Goal: Task Accomplishment & Management: Use online tool/utility

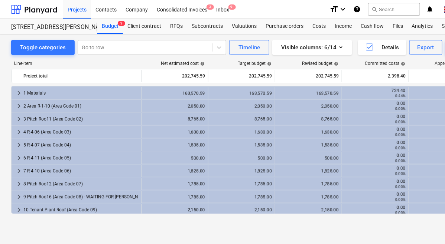
click at [0, 116] on html "Projects Contacts Company Consolidated Invoices 3 Inbox 9+ format_size keyboard…" at bounding box center [222, 122] width 445 height 244
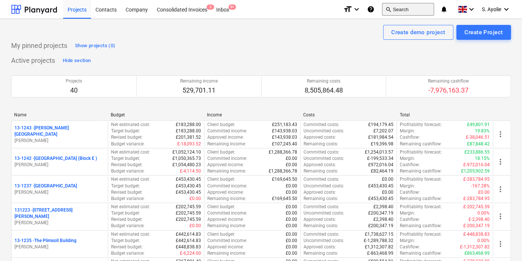
click at [408, 10] on button "search Search" at bounding box center [408, 9] width 52 height 13
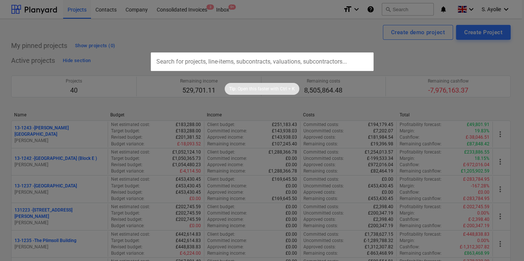
click at [346, 69] on input "text" at bounding box center [262, 61] width 223 height 19
click at [273, 62] on input "text" at bounding box center [262, 61] width 223 height 19
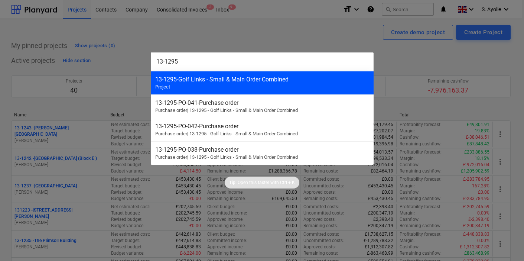
type input "13-1295"
click at [281, 80] on div "13-1295 - Golf Links - Small & Main Order Combined" at bounding box center [262, 79] width 214 height 7
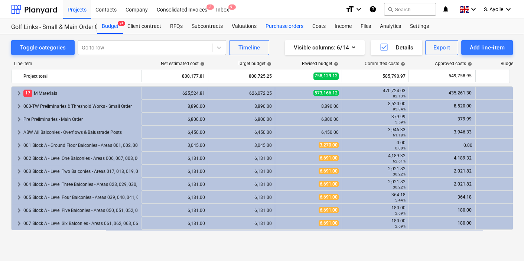
click at [281, 25] on div "Purchase orders" at bounding box center [284, 26] width 47 height 15
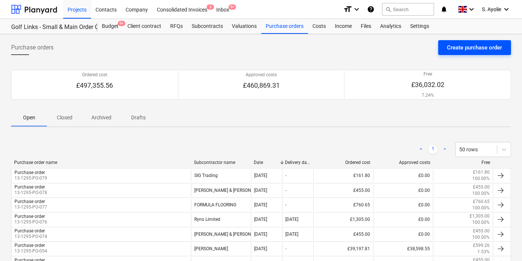
click at [476, 45] on div "Create purchase order" at bounding box center [474, 48] width 55 height 10
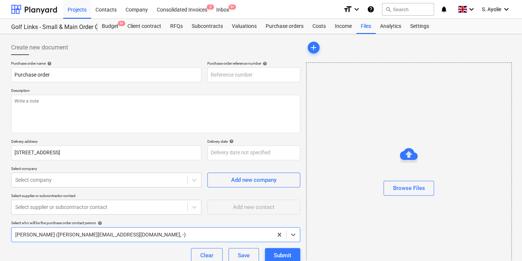
type textarea "x"
type input "13-1295-PO-080"
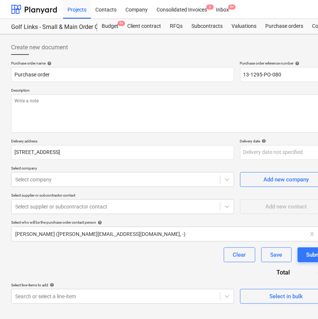
click at [233, 260] on div "Purchase order name help Purchase order Purchase order reference number help 13…" at bounding box center [172, 182] width 322 height 243
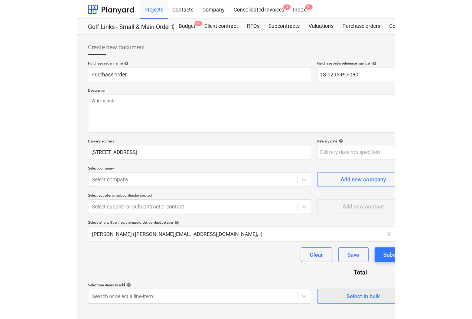
scroll to position [17, 0]
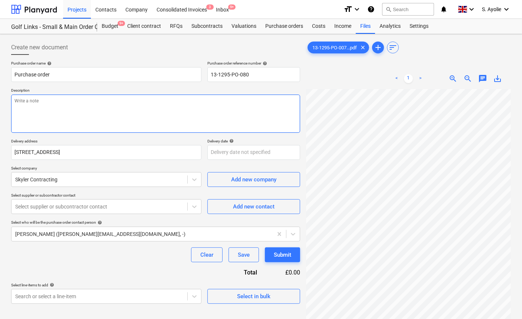
drag, startPoint x: 208, startPoint y: 100, endPoint x: 168, endPoint y: 97, distance: 40.6
click at [208, 100] on textarea at bounding box center [155, 114] width 289 height 38
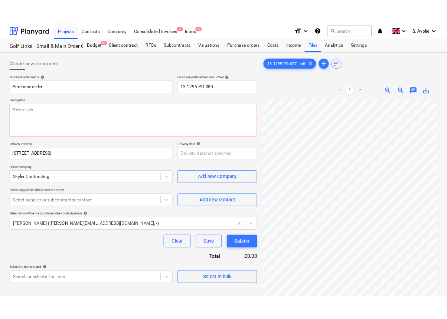
scroll to position [0, 8]
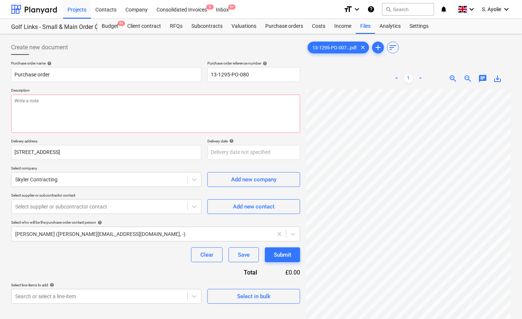
click at [442, 260] on html "Projects Contacts Company Consolidated Invoices 3 Inbox 9+ format_size keyboard…" at bounding box center [261, 159] width 522 height 319
click at [466, 55] on div "13-1295-PO-007...pdf clear add sort < 1 > zoom_in zoom_out chat 0 save_alt" at bounding box center [408, 213] width 205 height 347
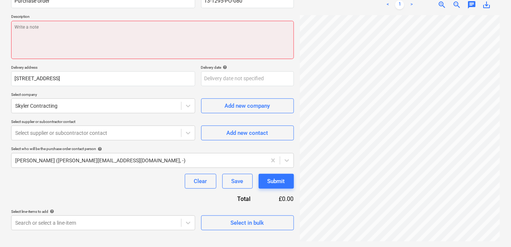
type textarea "x"
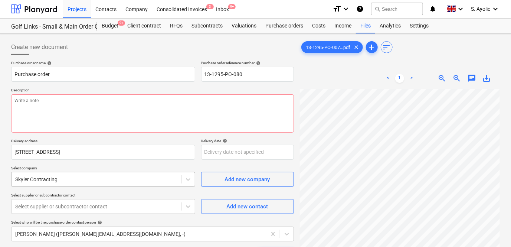
scroll to position [0, 0]
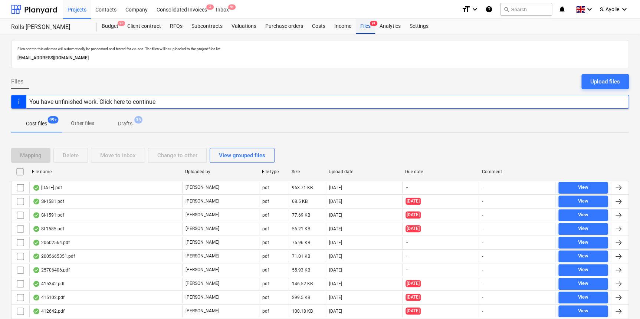
click at [359, 28] on div "Files 9+" at bounding box center [365, 26] width 19 height 15
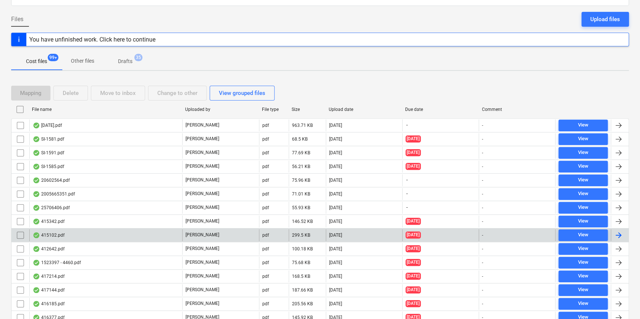
scroll to position [67, 0]
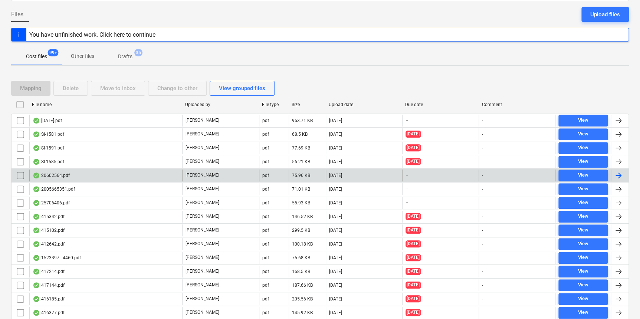
click at [94, 177] on div "20602564.pdf" at bounding box center [105, 176] width 153 height 12
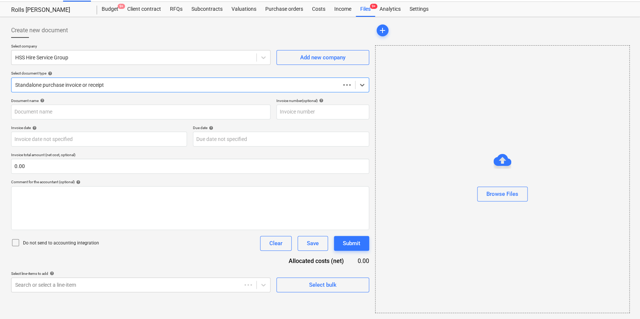
scroll to position [17, 0]
type input "20602564"
type input "10 Aug 2025"
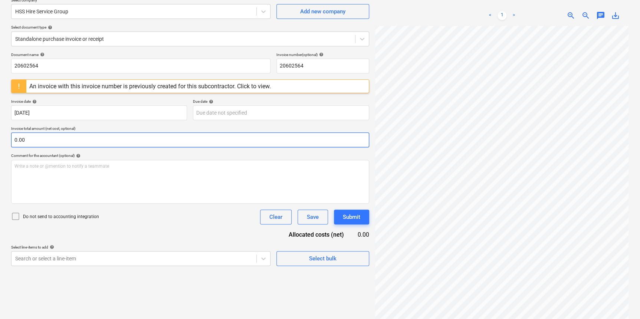
scroll to position [74, 0]
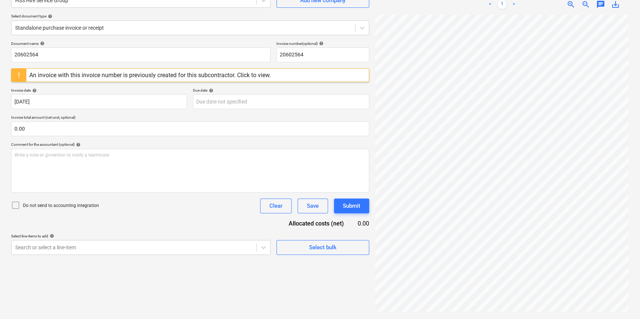
click at [181, 75] on div "An invoice with this invoice number is previously created for this subcontracto…" at bounding box center [150, 75] width 242 height 7
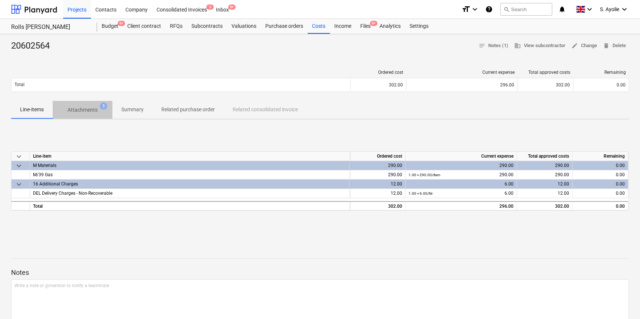
click at [82, 114] on p "Attachments" at bounding box center [83, 110] width 30 height 8
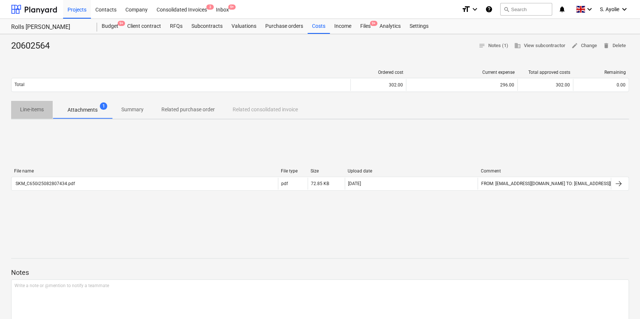
click at [42, 111] on p "Line-items" at bounding box center [32, 110] width 24 height 8
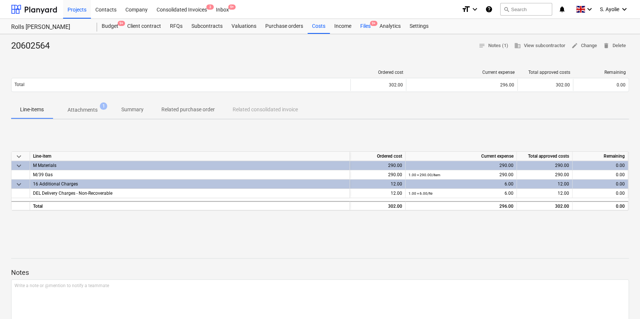
click at [360, 29] on div "Files 9+" at bounding box center [365, 26] width 19 height 15
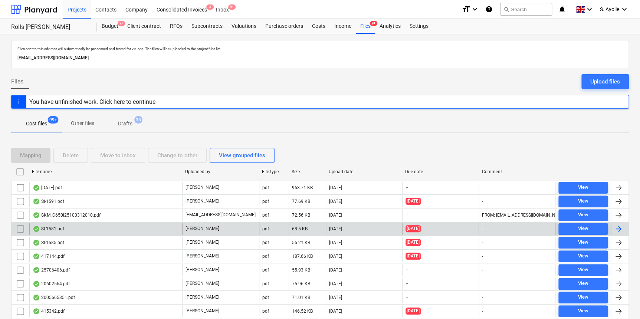
click at [223, 226] on div "G. Collins" at bounding box center [220, 229] width 76 height 12
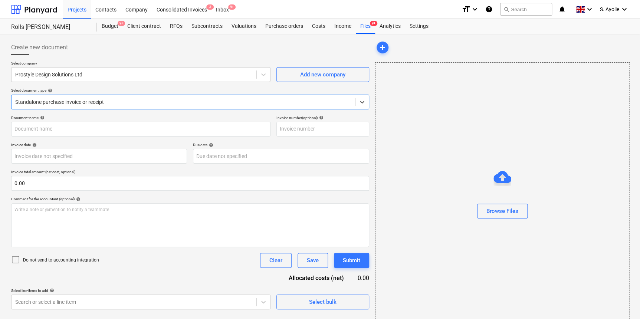
type input "SI-1581"
type input "29 Jun 2025"
type input "11 Jul 2025"
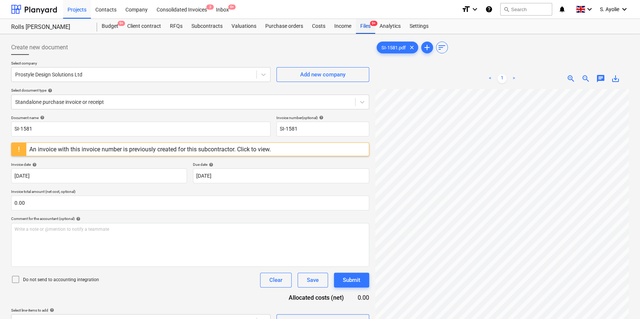
click at [367, 28] on div "Files 9+" at bounding box center [365, 26] width 19 height 15
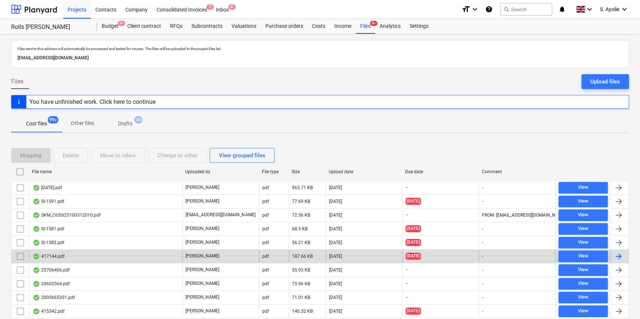
click at [156, 255] on div "417144.pdf" at bounding box center [105, 257] width 153 height 12
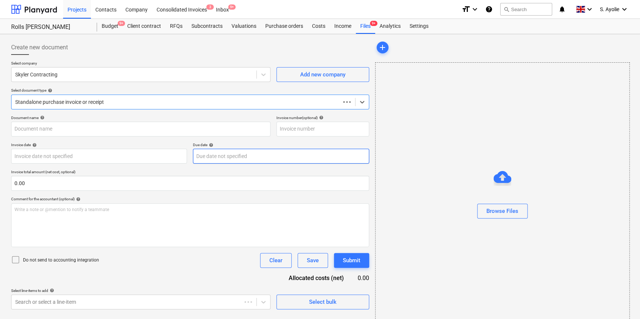
type input "417144"
type input "20 Aug 2025"
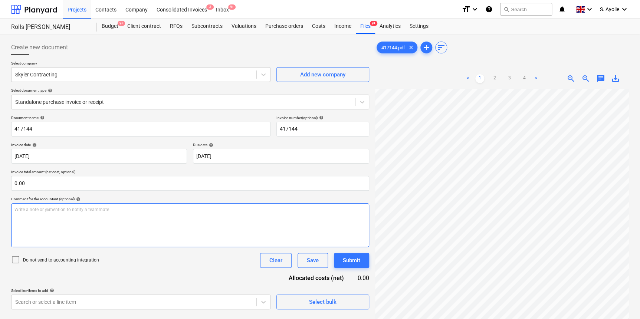
scroll to position [14, 137]
click at [307, 223] on div "Create new document Select company Skyler Contracting Add new company Select do…" at bounding box center [320, 213] width 624 height 353
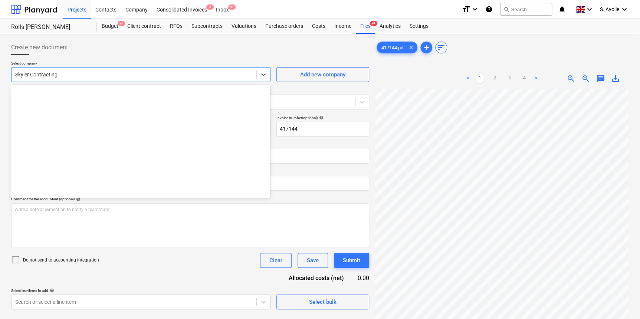
click at [101, 79] on div "Skyler Contracting" at bounding box center [134, 74] width 245 height 10
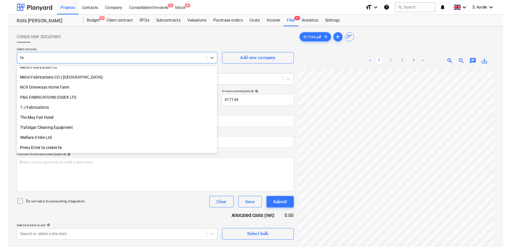
scroll to position [239, 0]
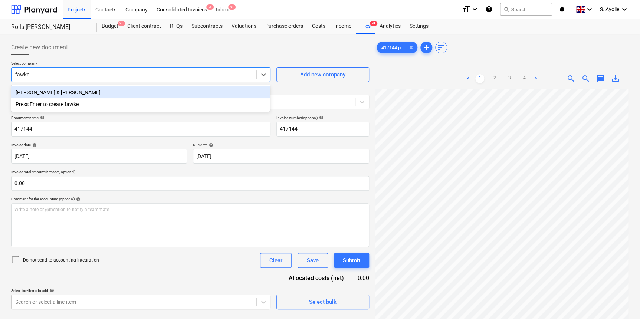
type input "fawkes"
click at [117, 91] on div "Fawkes & Reece" at bounding box center [140, 92] width 259 height 12
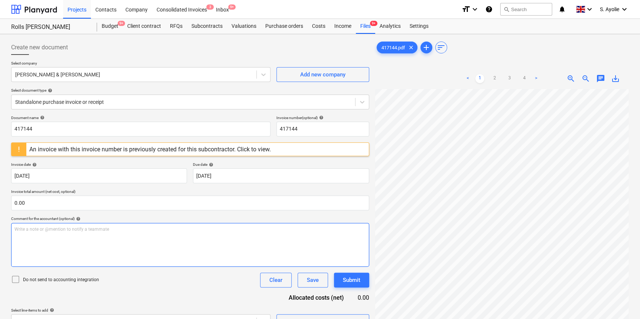
drag, startPoint x: 122, startPoint y: 189, endPoint x: 87, endPoint y: 240, distance: 61.7
drag, startPoint x: 87, startPoint y: 240, endPoint x: 274, endPoint y: 76, distance: 248.1
click at [274, 76] on div "Select company Fawkes & Reece Add new company" at bounding box center [190, 71] width 358 height 21
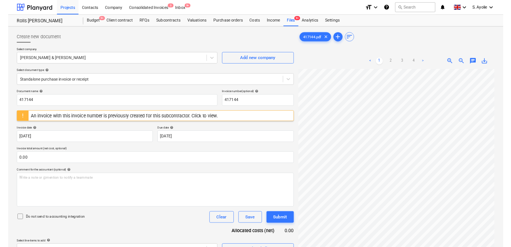
scroll to position [14, 137]
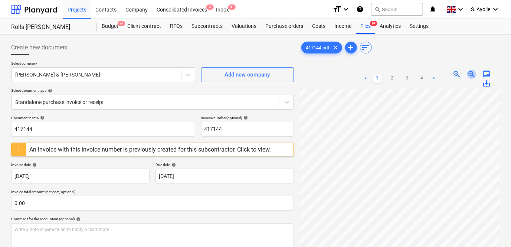
click at [447, 76] on span "zoom_out" at bounding box center [471, 74] width 9 height 9
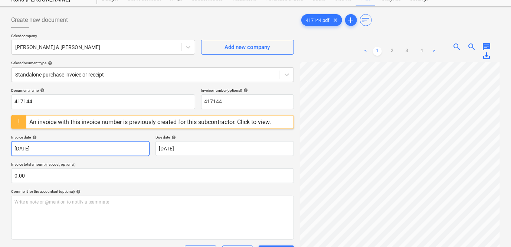
scroll to position [67, 0]
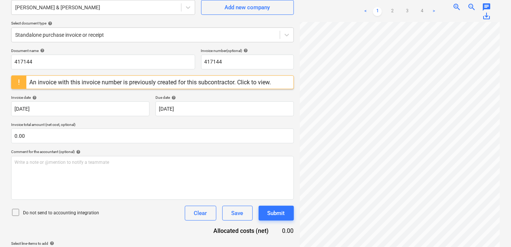
click at [20, 209] on div at bounding box center [17, 213] width 12 height 10
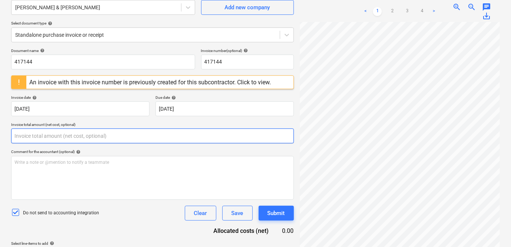
drag, startPoint x: 51, startPoint y: 135, endPoint x: 80, endPoint y: 134, distance: 29.0
click at [52, 135] on input "text" at bounding box center [152, 135] width 283 height 15
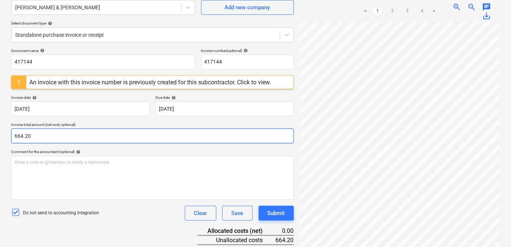
type input "664.20"
click at [170, 218] on div "Do not send to accounting integration Clear Save Submit" at bounding box center [152, 213] width 283 height 15
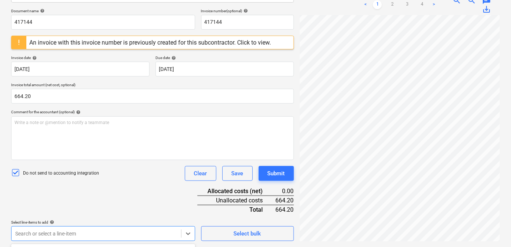
click at [145, 140] on body "Projects Contacts Company Consolidated Invoices 3 Inbox 9+ format_size keyboard…" at bounding box center [255, 16] width 511 height 247
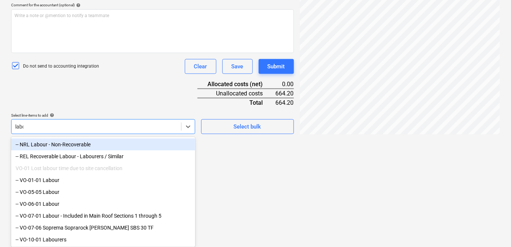
scroll to position [204, 0]
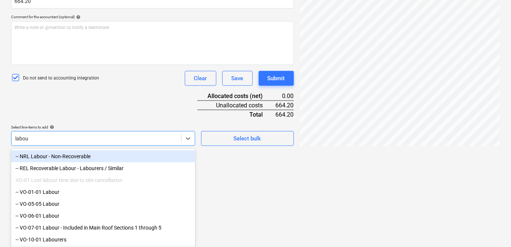
type input "labour"
click at [73, 153] on div "-- NRL Labour - Non-Recoverable" at bounding box center [103, 156] width 184 height 12
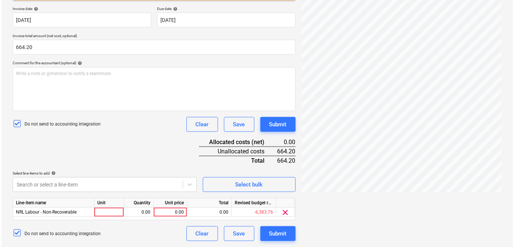
scroll to position [156, 0]
click at [110, 112] on div "Document name help 417144 Invoice number (optional) help 417144 An invoice with…" at bounding box center [152, 100] width 283 height 281
click at [112, 212] on div at bounding box center [108, 212] width 30 height 9
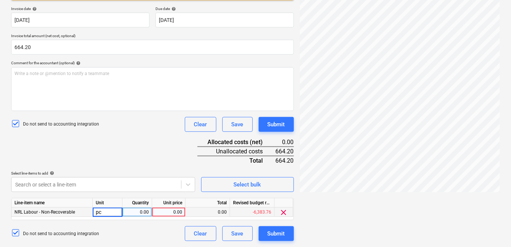
type input "pcs"
click at [128, 210] on div "0.00" at bounding box center [136, 212] width 23 height 9
type input "1"
click at [158, 213] on div "0.00" at bounding box center [168, 212] width 27 height 9
type input "664.20"
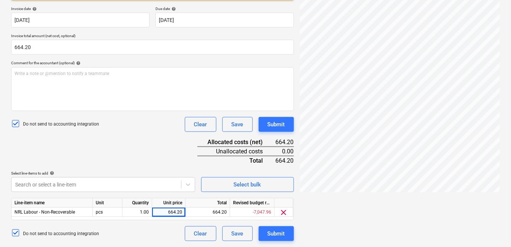
click at [169, 233] on div "Do not send to accounting integration Clear Save Submit" at bounding box center [152, 233] width 283 height 15
click at [264, 233] on button "Submit" at bounding box center [276, 233] width 35 height 15
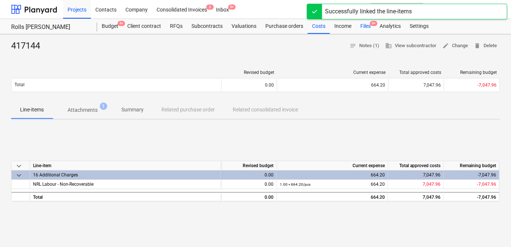
click at [372, 29] on div "Files 9+" at bounding box center [365, 26] width 19 height 15
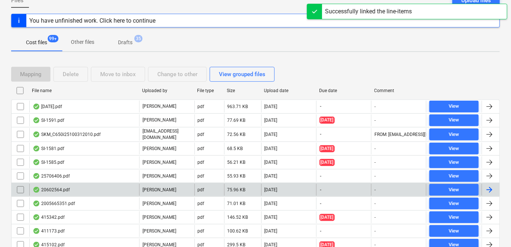
scroll to position [116, 0]
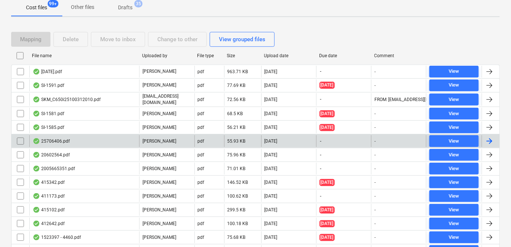
click at [174, 143] on div "G. Collins" at bounding box center [166, 141] width 55 height 12
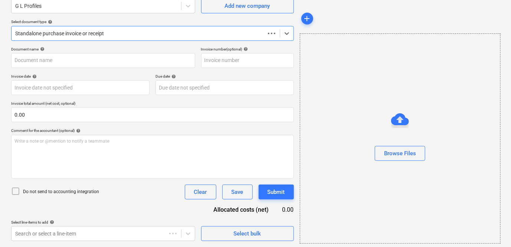
scroll to position [68, 0]
type input "25706406"
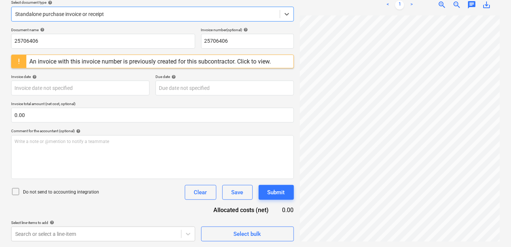
scroll to position [169, 80]
click at [195, 62] on div "An invoice with this invoice number is previously created for this subcontracto…" at bounding box center [150, 61] width 242 height 7
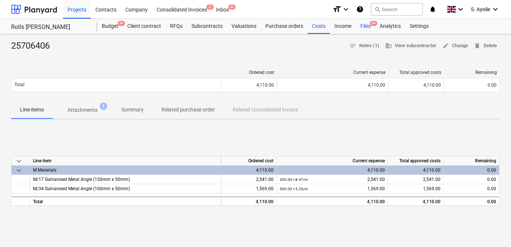
drag, startPoint x: 365, startPoint y: 27, endPoint x: 361, endPoint y: 28, distance: 3.9
click at [365, 27] on div "Files 9+" at bounding box center [365, 26] width 19 height 15
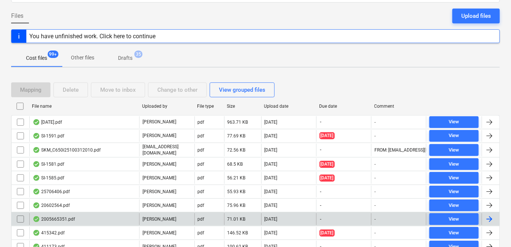
scroll to position [101, 0]
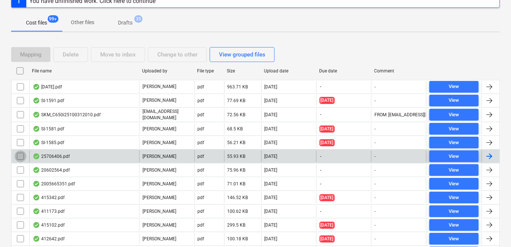
click at [20, 151] on input "checkbox" at bounding box center [20, 156] width 12 height 12
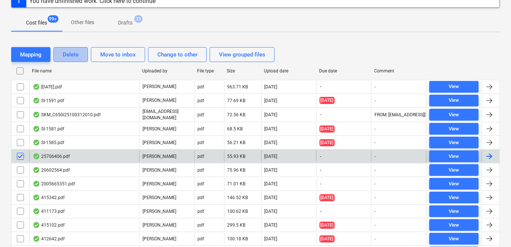
click at [81, 56] on button "Delete" at bounding box center [70, 54] width 35 height 15
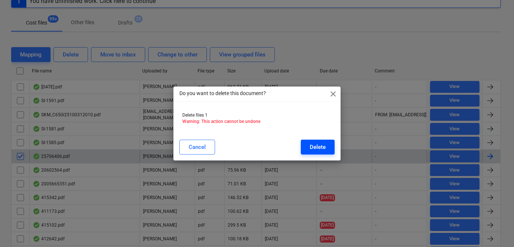
click at [310, 149] on div "Delete" at bounding box center [318, 147] width 16 height 10
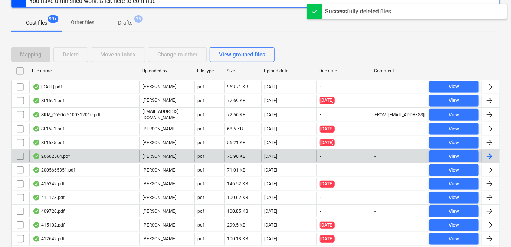
click at [63, 156] on div "20602564.pdf" at bounding box center [51, 156] width 37 height 6
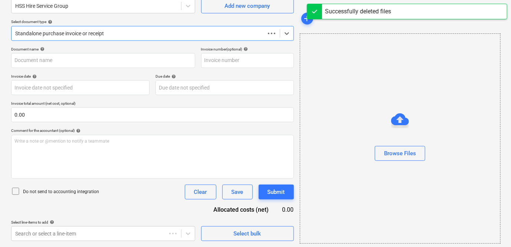
scroll to position [68, 0]
type input "t"
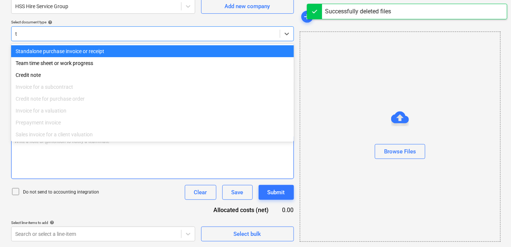
type input "20602564"
type input "10 Aug 2025"
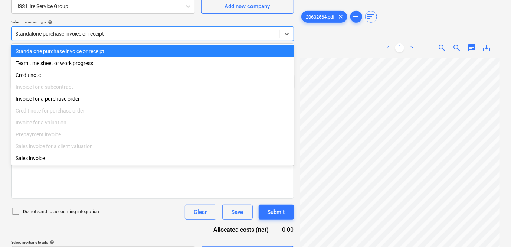
click at [74, 56] on div "Standalone purchase invoice or receipt" at bounding box center [152, 51] width 283 height 12
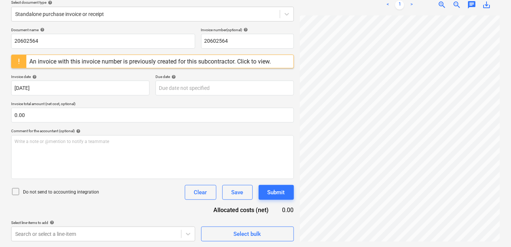
scroll to position [163, 80]
click at [148, 62] on div "An invoice with this invoice number is previously created for this subcontracto…" at bounding box center [150, 61] width 242 height 7
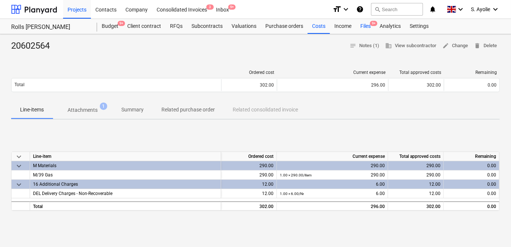
click at [361, 25] on div "Files 9+" at bounding box center [365, 26] width 19 height 15
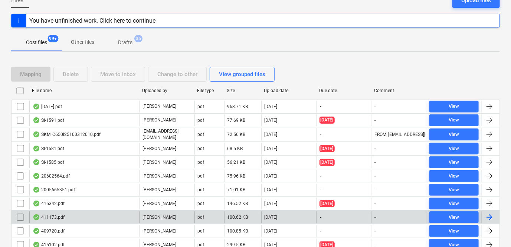
scroll to position [101, 0]
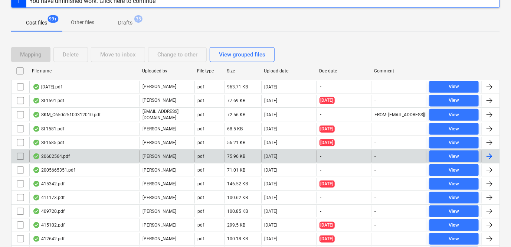
click at [95, 154] on div "20602564.pdf" at bounding box center [84, 156] width 110 height 12
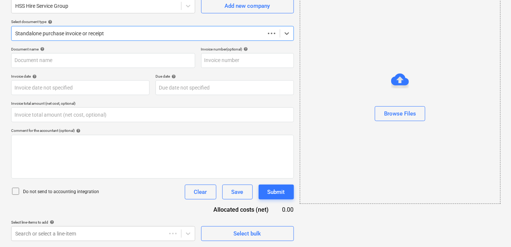
type input "20602564"
type input "10 Aug 2025"
type input "0.00"
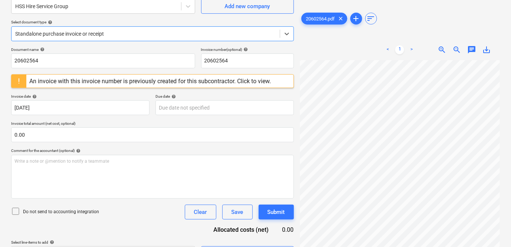
scroll to position [170, 0]
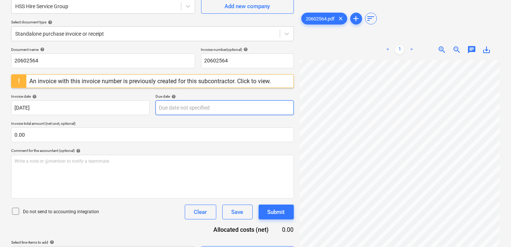
click at [197, 111] on div "Create new document Select company HSS Hire Service Group Add new company Selec…" at bounding box center [255, 116] width 495 height 295
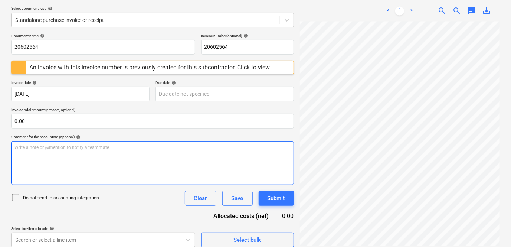
scroll to position [88, 0]
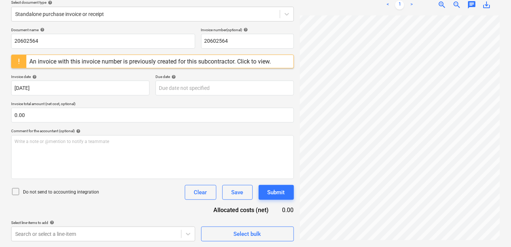
click at [84, 63] on div "An invoice with this invoice number is previously created for this subcontracto…" at bounding box center [150, 61] width 242 height 7
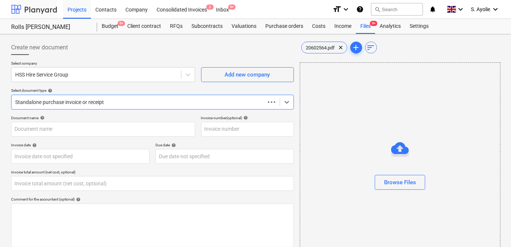
type input "20602564"
type input "10 Aug 2025"
type input "0.00"
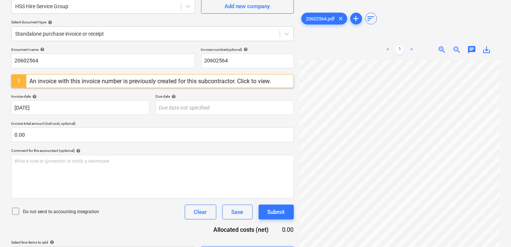
click at [297, 58] on div "20602564.pdf clear add sort < 1 > zoom_in zoom_out chat 0 save_alt" at bounding box center [400, 116] width 206 height 295
click at [100, 81] on div "An invoice with this invoice number is previously created for this subcontracto…" at bounding box center [150, 81] width 242 height 7
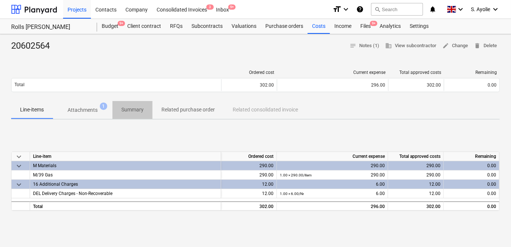
click at [134, 106] on p "Summary" at bounding box center [132, 110] width 22 height 8
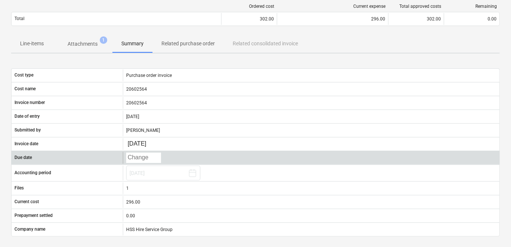
scroll to position [101, 0]
